Goal: Register for event/course

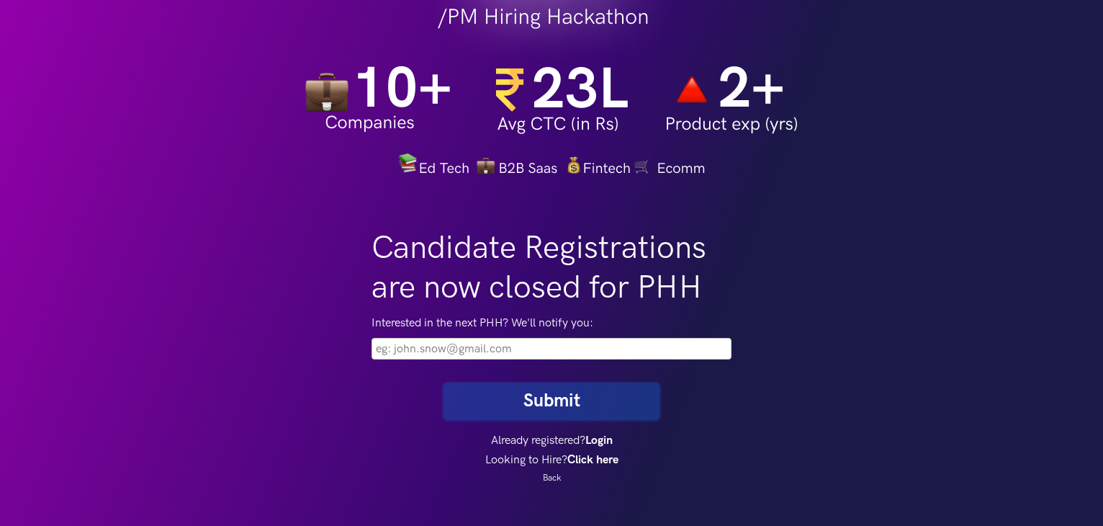
scroll to position [133, 0]
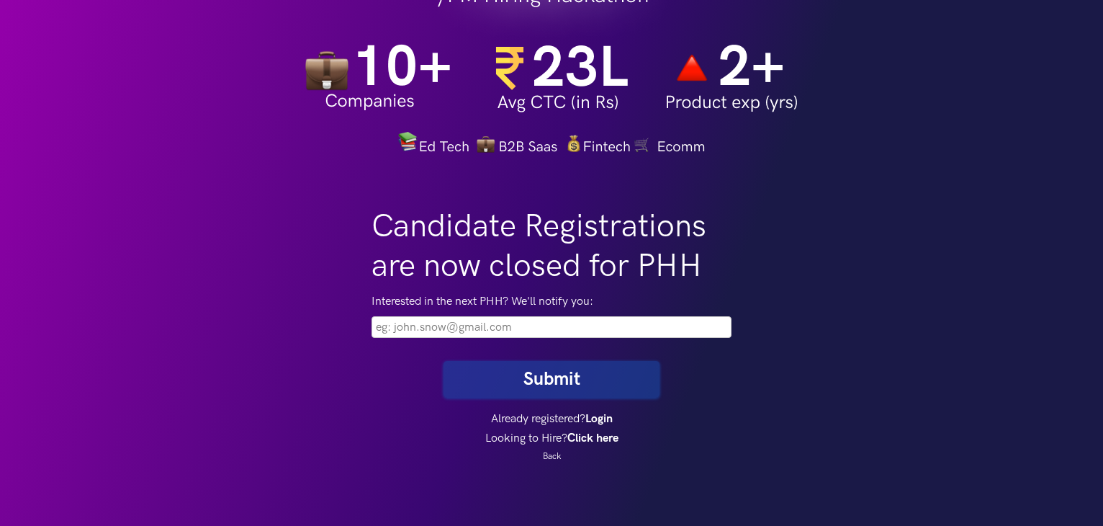
click at [544, 328] on input "email" at bounding box center [552, 327] width 360 height 22
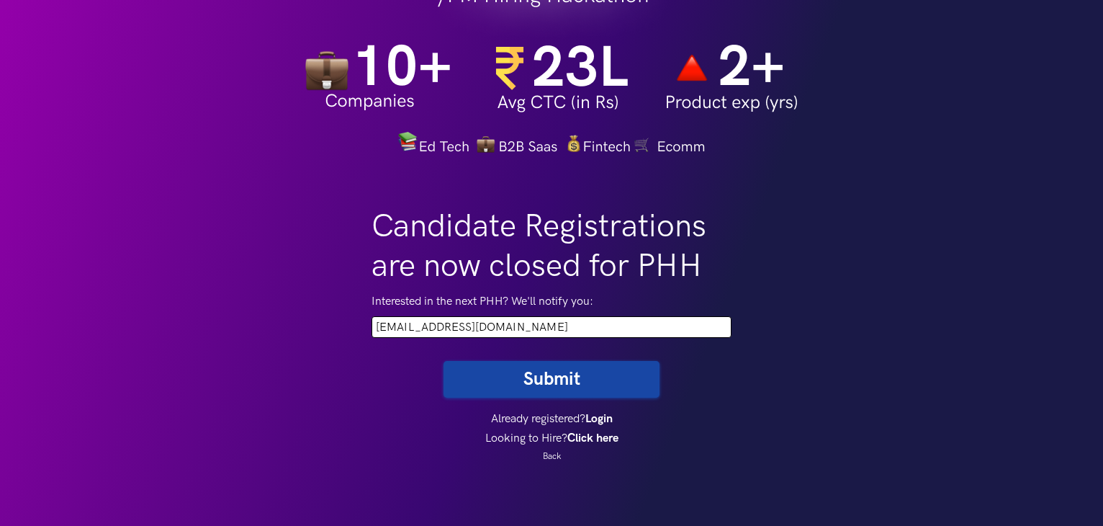
type input "gangulysandy98@gmail.com"
click at [539, 393] on button "Submit" at bounding box center [552, 379] width 216 height 37
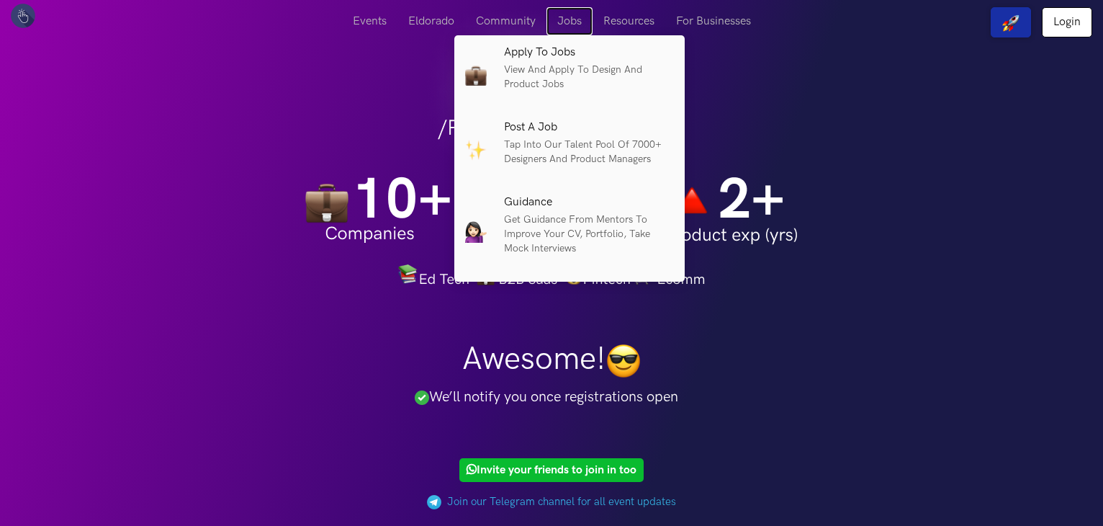
click at [578, 18] on link "Jobs" at bounding box center [570, 21] width 46 height 28
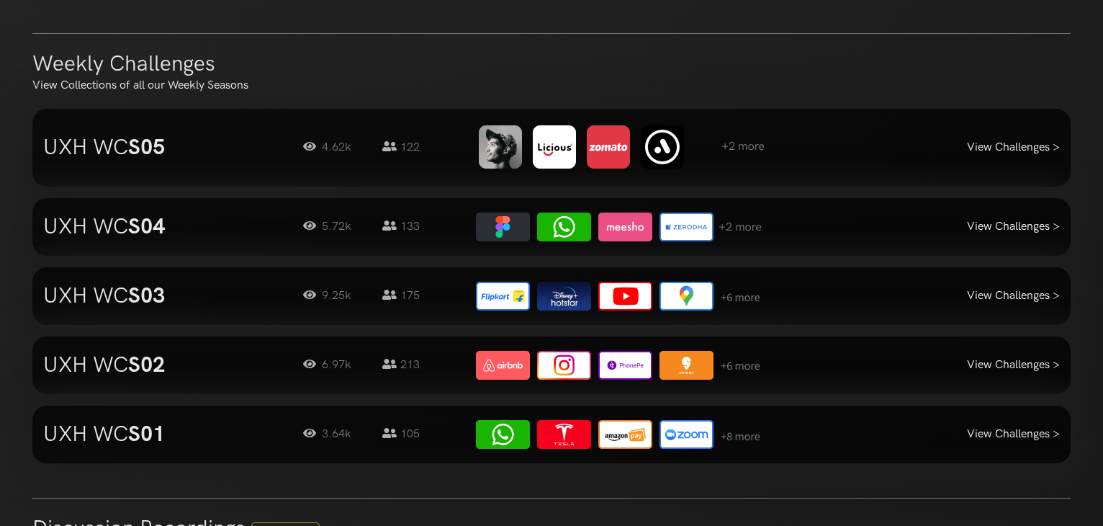
scroll to position [1377, 0]
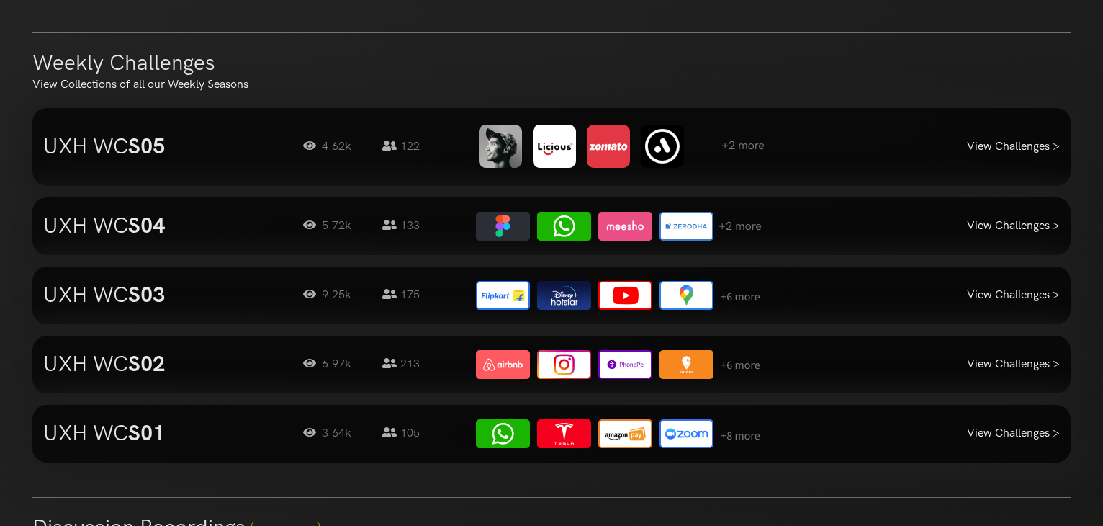
click at [165, 139] on strong "S05" at bounding box center [146, 147] width 37 height 26
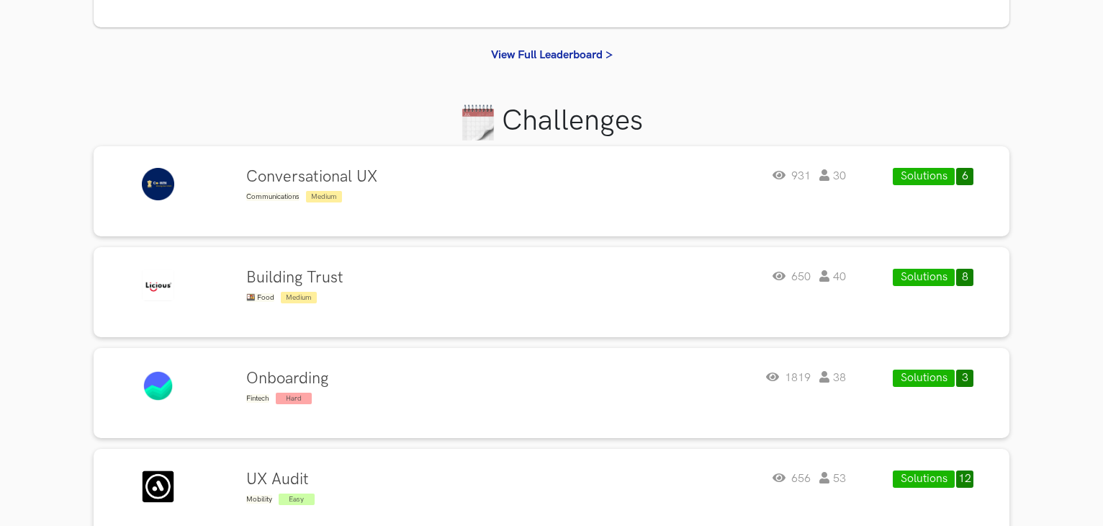
scroll to position [302, 0]
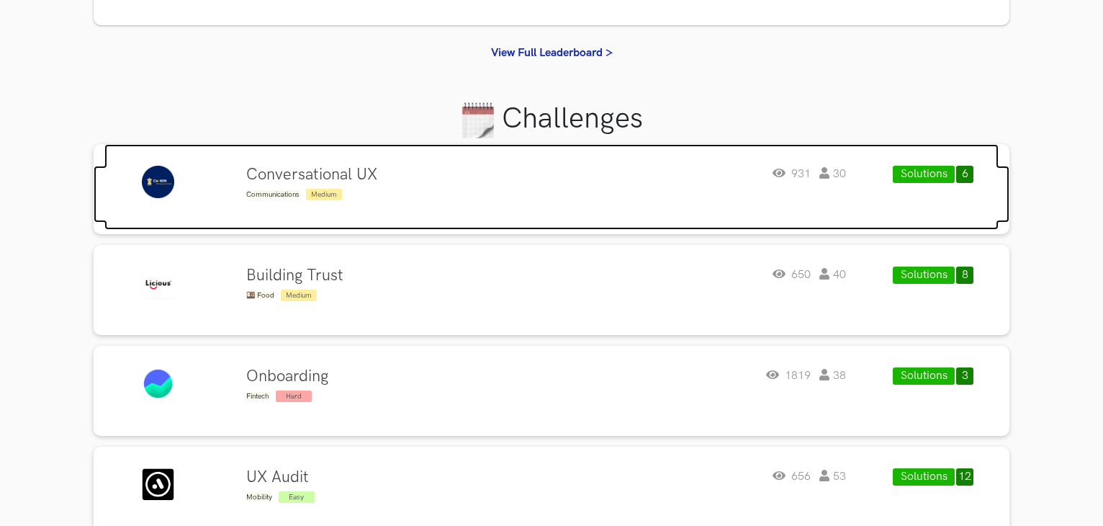
click at [485, 191] on div "Conversational UX Communications Medium 931 30" at bounding box center [546, 184] width 600 height 36
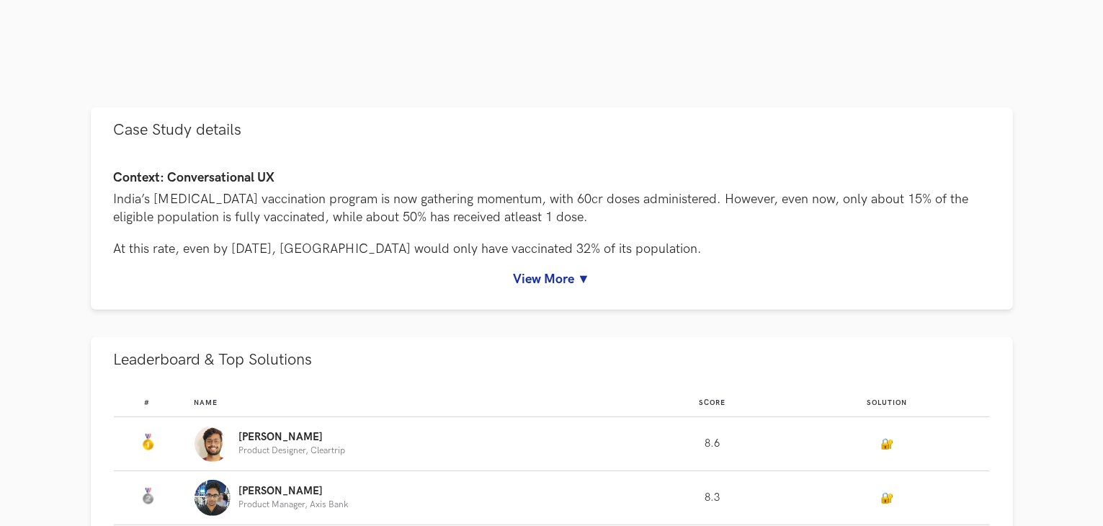
scroll to position [579, 0]
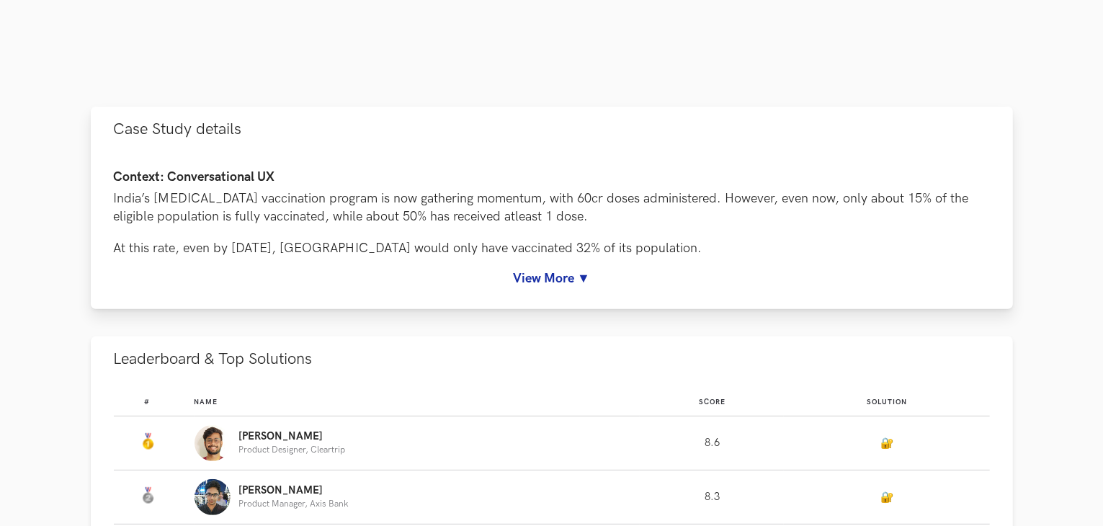
click at [562, 285] on link "View More ▼" at bounding box center [552, 278] width 876 height 15
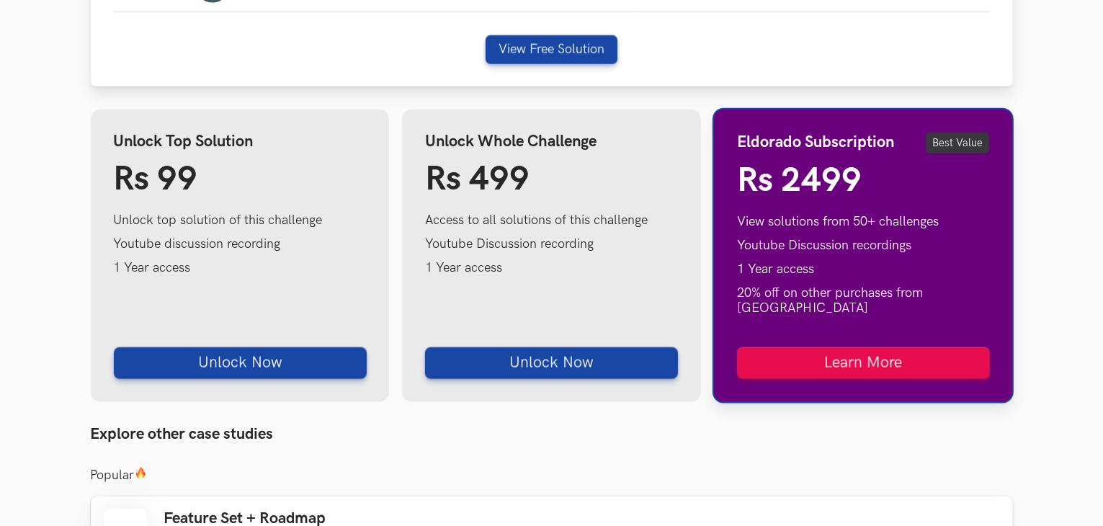
scroll to position [1716, 0]
